Goal: Check status: Check status

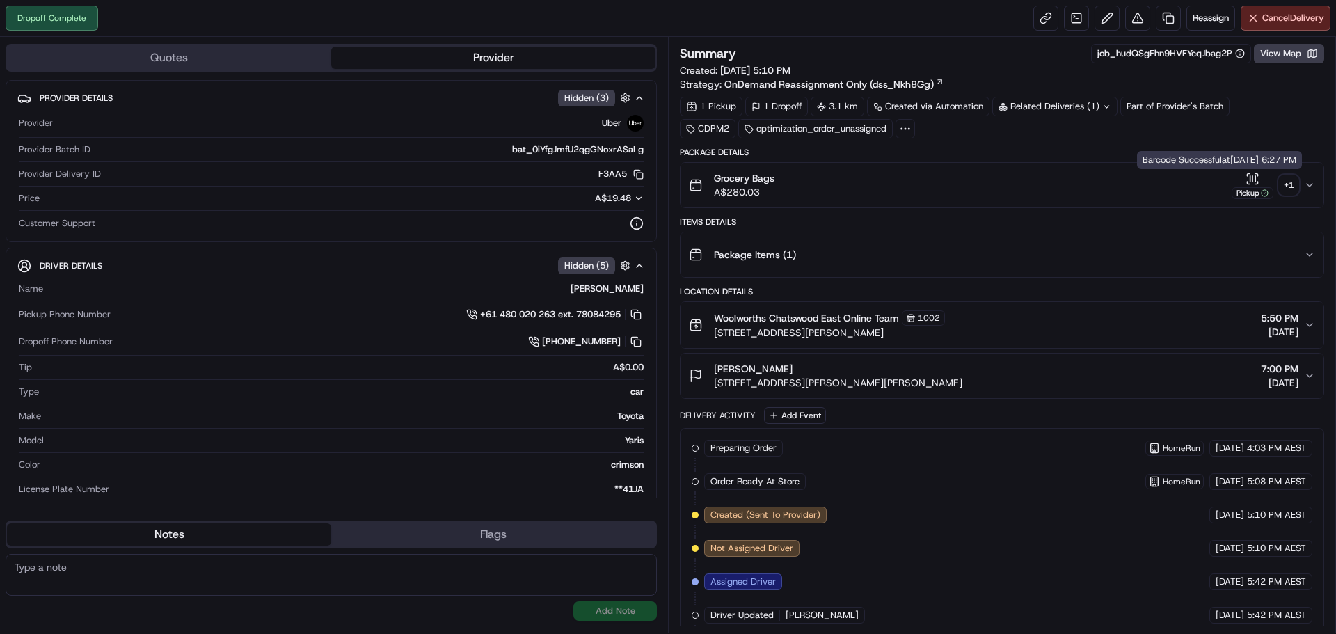
click at [1280, 184] on div "+ 1" at bounding box center [1288, 184] width 19 height 19
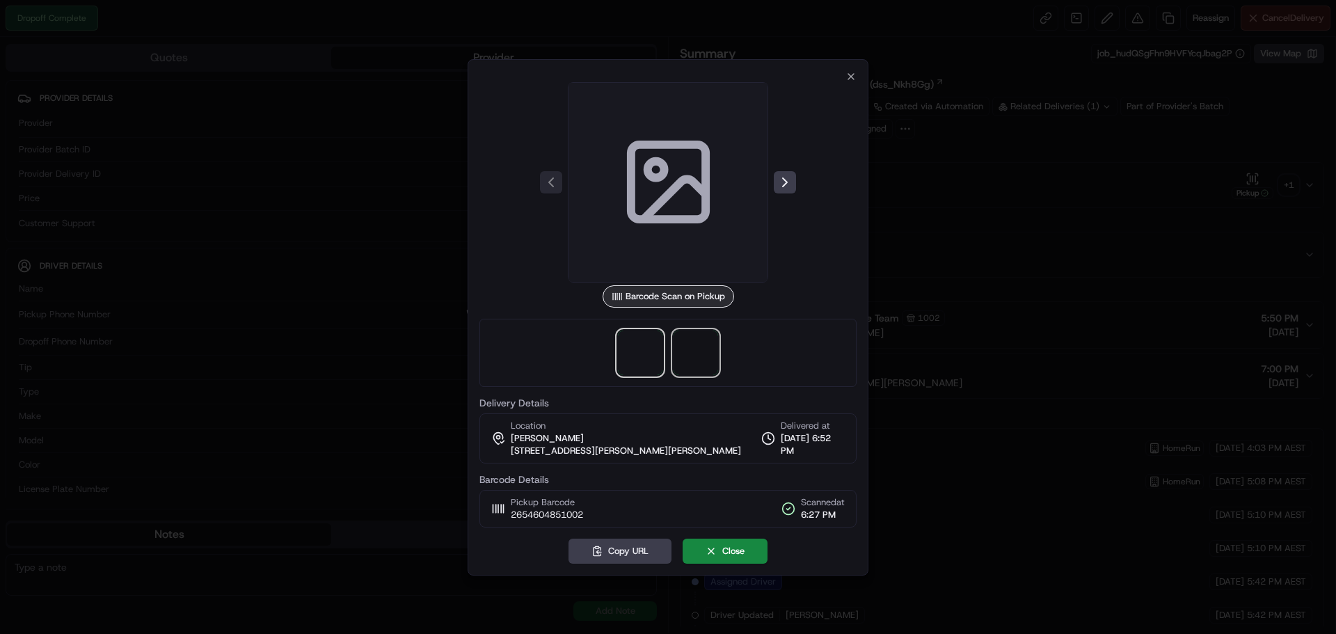
click at [699, 356] on span at bounding box center [695, 352] width 45 height 45
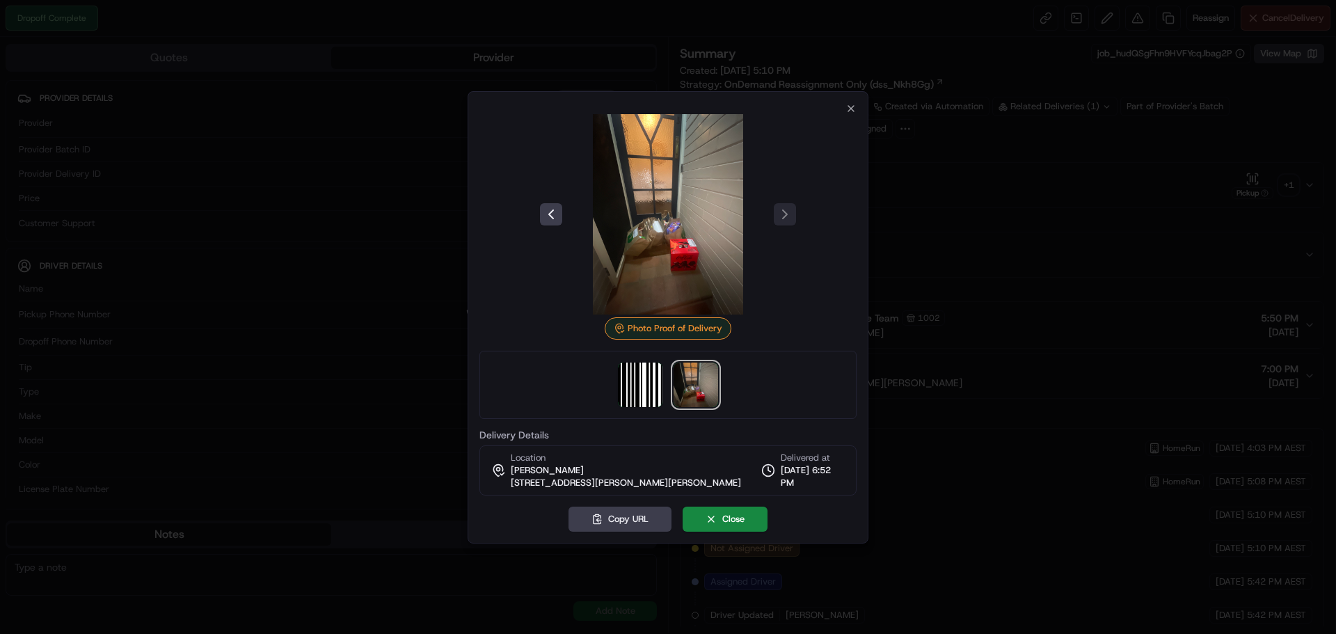
drag, startPoint x: 668, startPoint y: 242, endPoint x: 538, endPoint y: 348, distance: 167.1
click at [538, 348] on div "Photo Proof of Delivery" at bounding box center [667, 266] width 377 height 305
click at [605, 522] on button "Copy URL" at bounding box center [619, 518] width 103 height 25
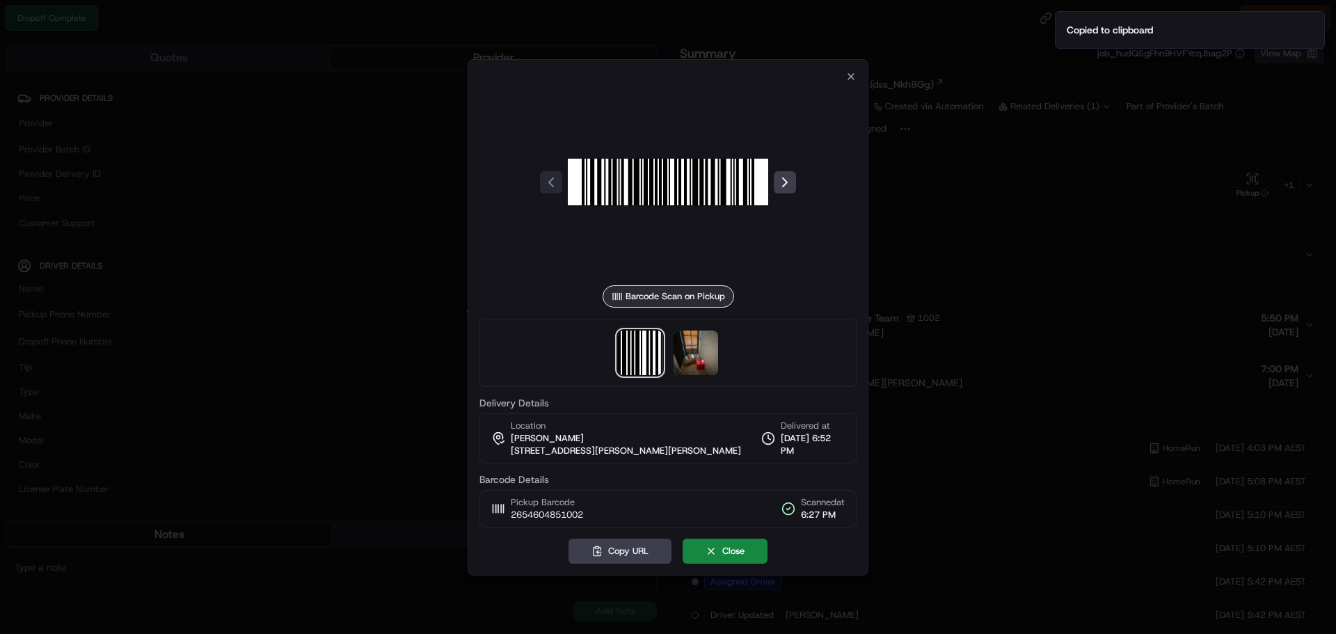
click at [1048, 273] on div at bounding box center [668, 317] width 1336 height 634
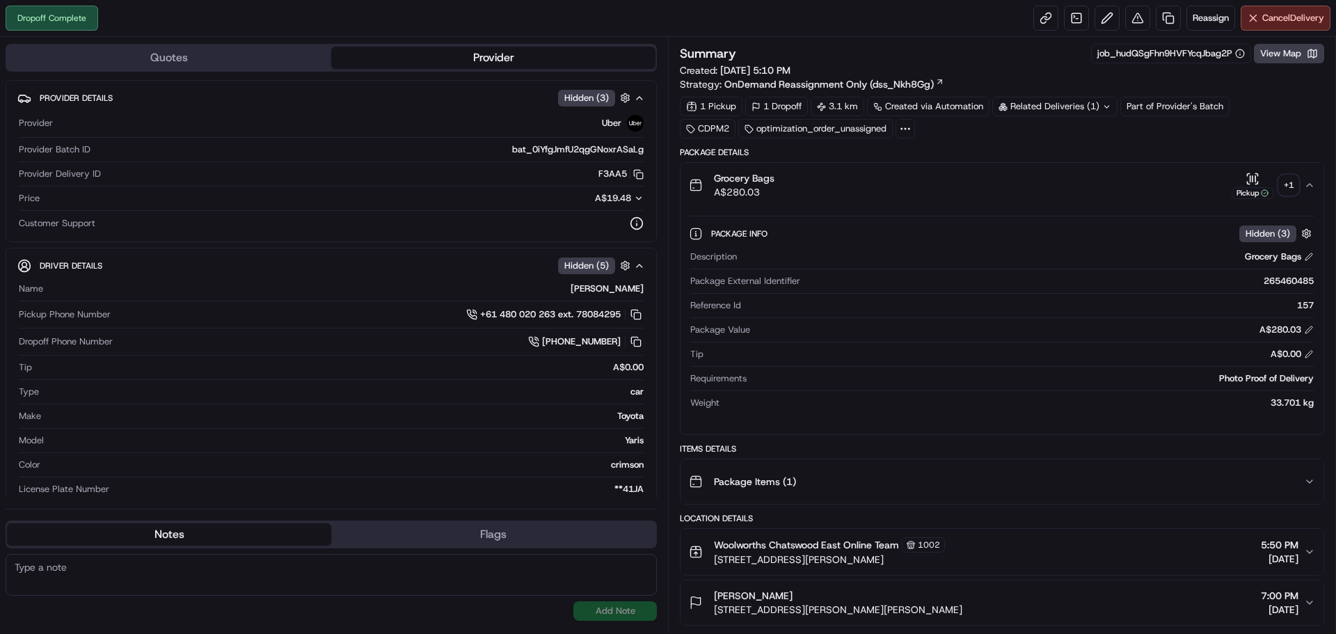
click at [1314, 189] on icon "button" at bounding box center [1309, 184] width 11 height 11
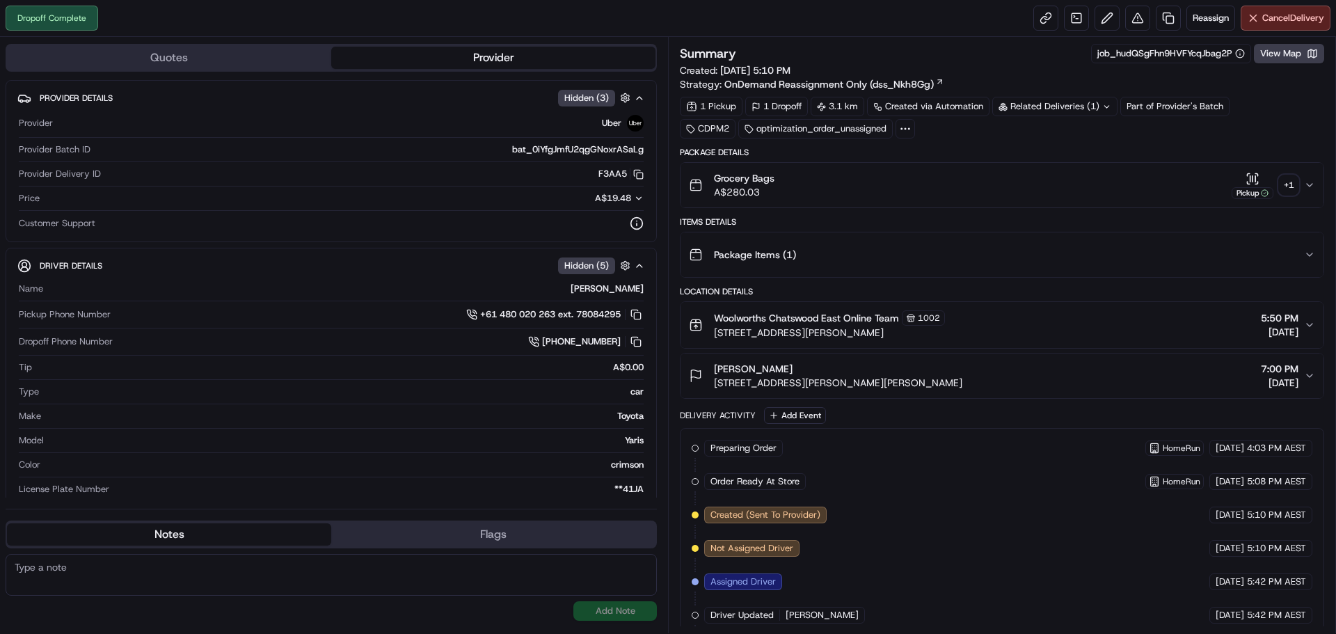
click at [1302, 257] on div "Package Items ( 1 )" at bounding box center [996, 255] width 615 height 28
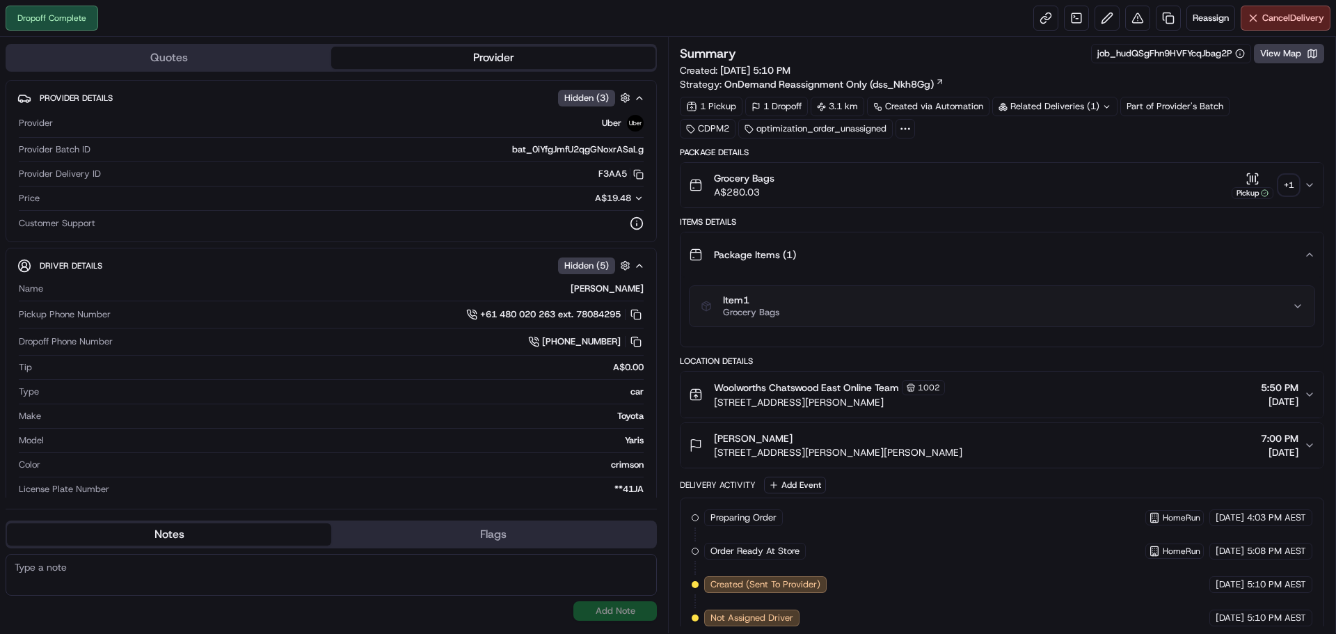
click at [1288, 312] on div "Item 1 Grocery Bags" at bounding box center [996, 306] width 591 height 24
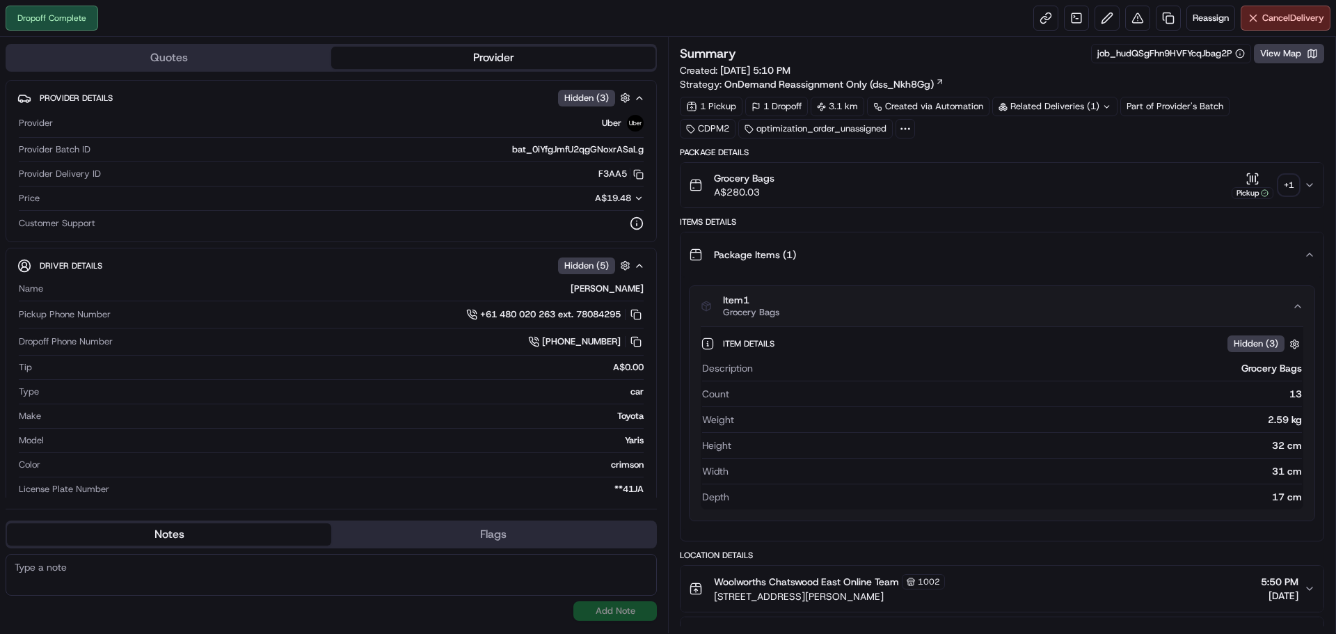
click at [1290, 312] on div "Item 1 Grocery Bags" at bounding box center [996, 306] width 591 height 24
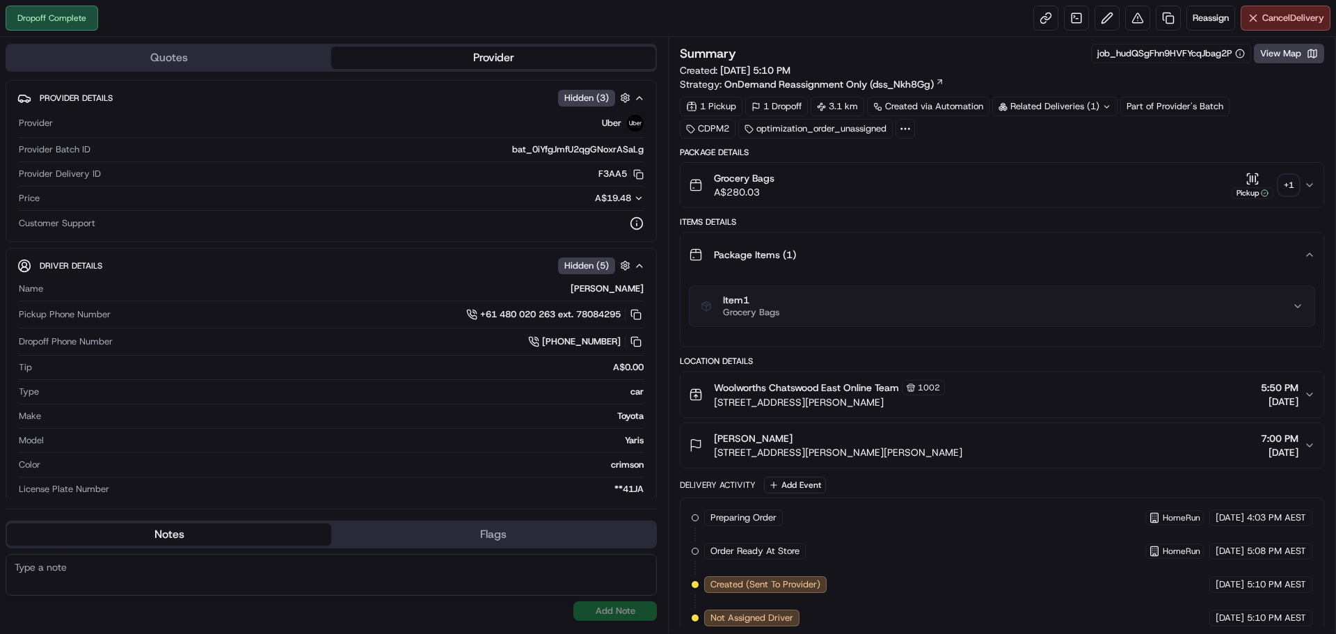
click at [1308, 250] on icon "button" at bounding box center [1309, 254] width 11 height 11
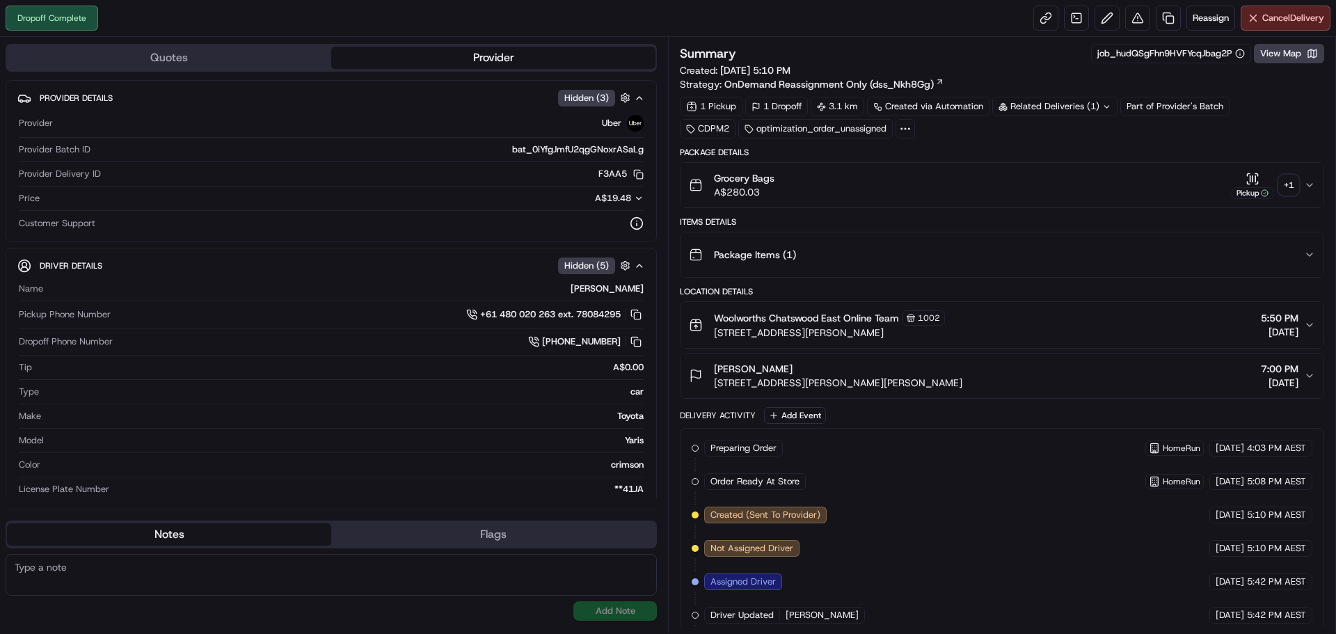
click at [1311, 191] on button "Grocery Bags A$280.03 Pickup + 1" at bounding box center [1001, 185] width 643 height 45
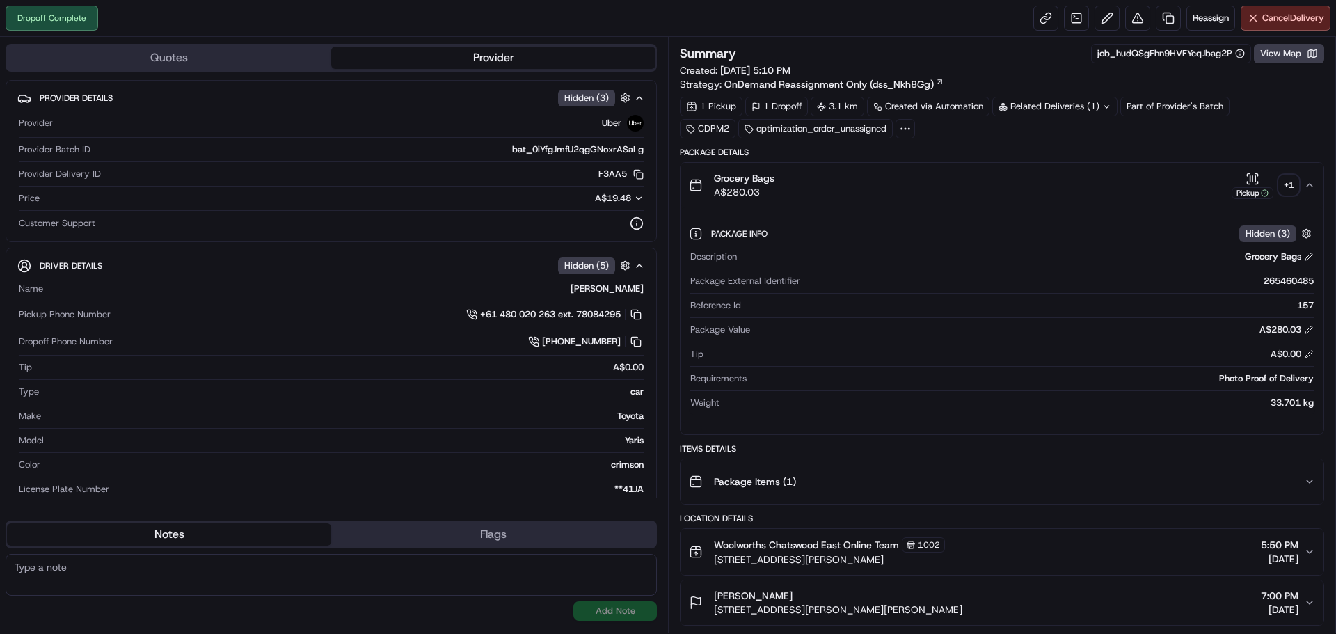
click at [1311, 191] on button "Grocery Bags A$280.03 Pickup + 1" at bounding box center [1001, 185] width 643 height 45
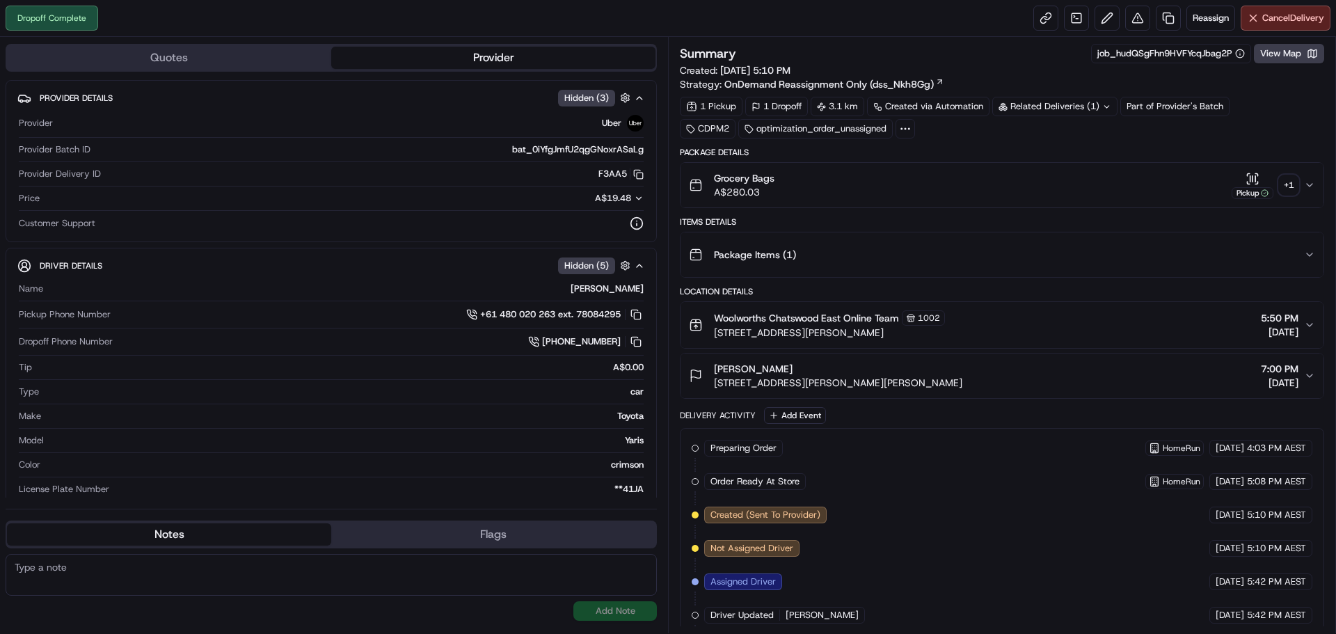
click at [1301, 256] on div "Package Items ( 1 )" at bounding box center [996, 255] width 615 height 28
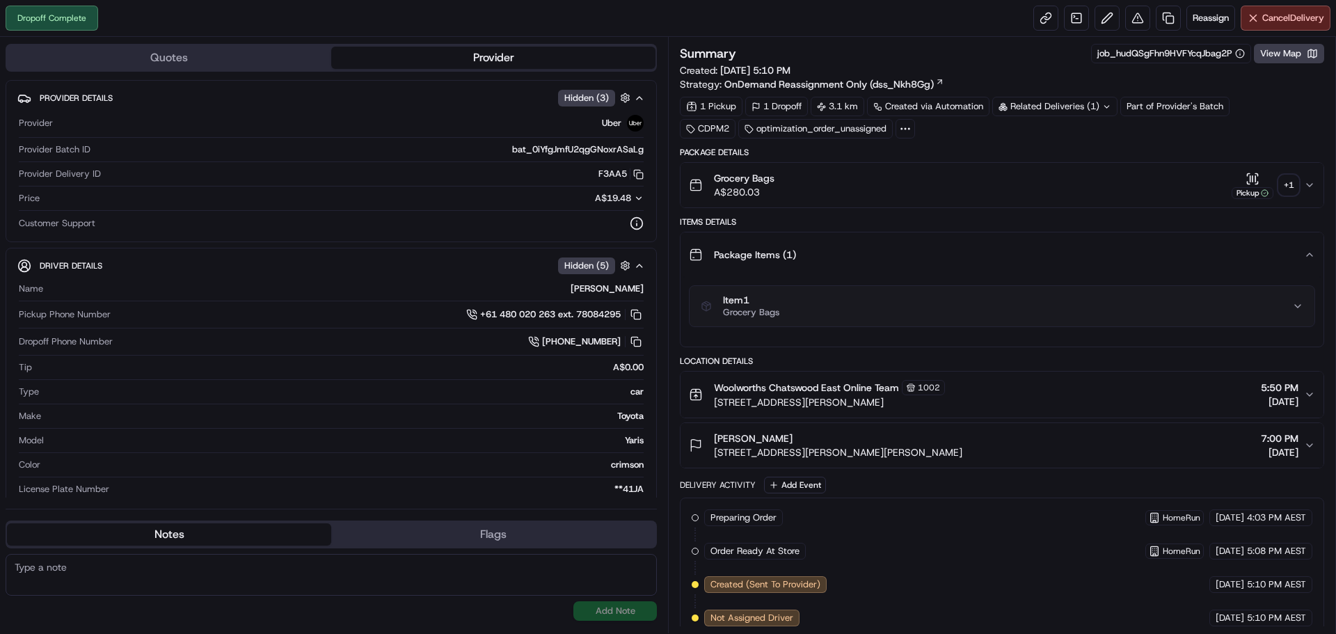
click at [1300, 312] on button "Item 1 Grocery Bags" at bounding box center [1001, 306] width 625 height 40
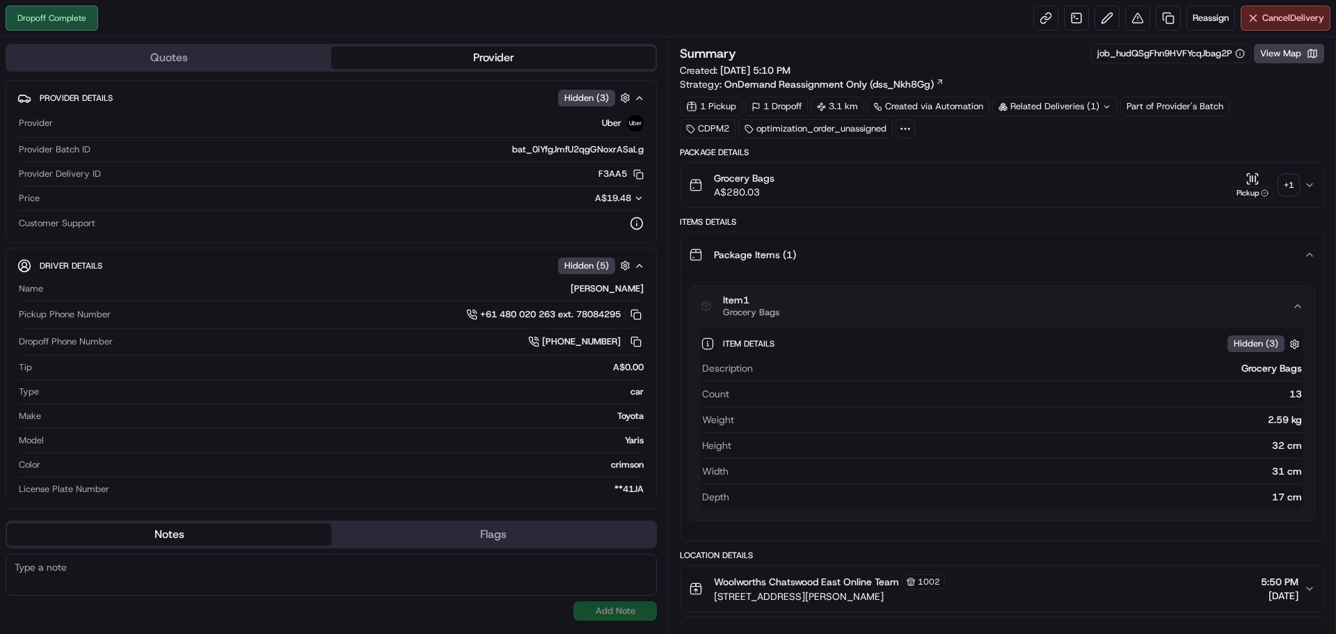
click at [1299, 312] on button "Item 1 Grocery Bags" at bounding box center [1001, 306] width 625 height 40
